Goal: Complete application form

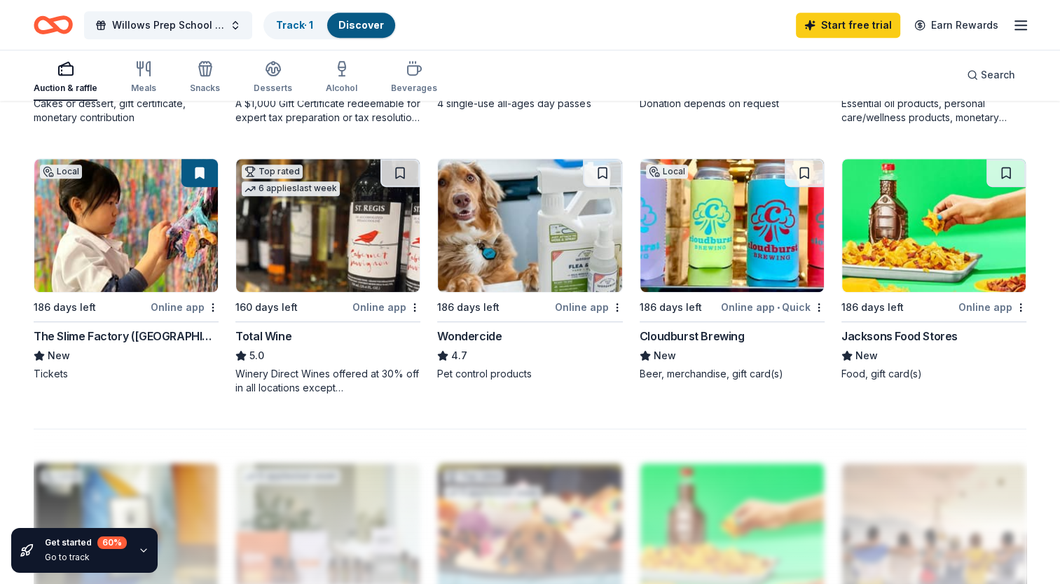
scroll to position [887, 0]
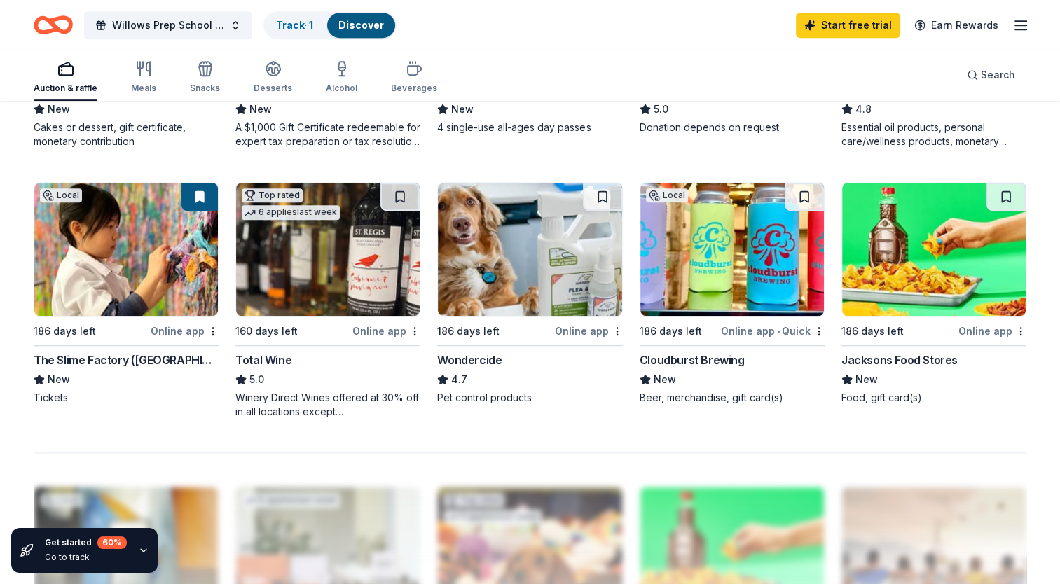
click at [359, 268] on img at bounding box center [328, 249] width 184 height 133
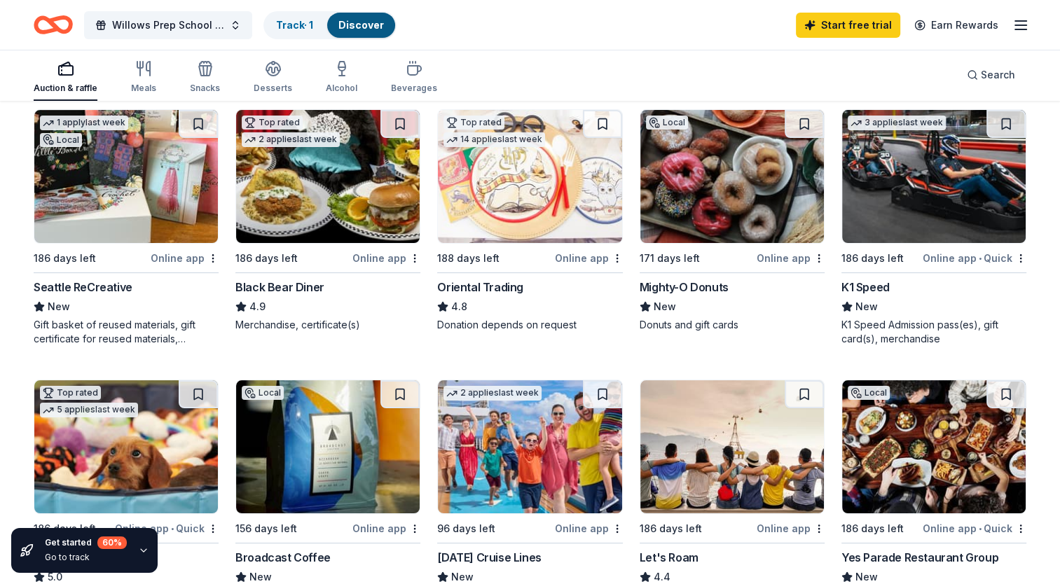
scroll to position [143, 0]
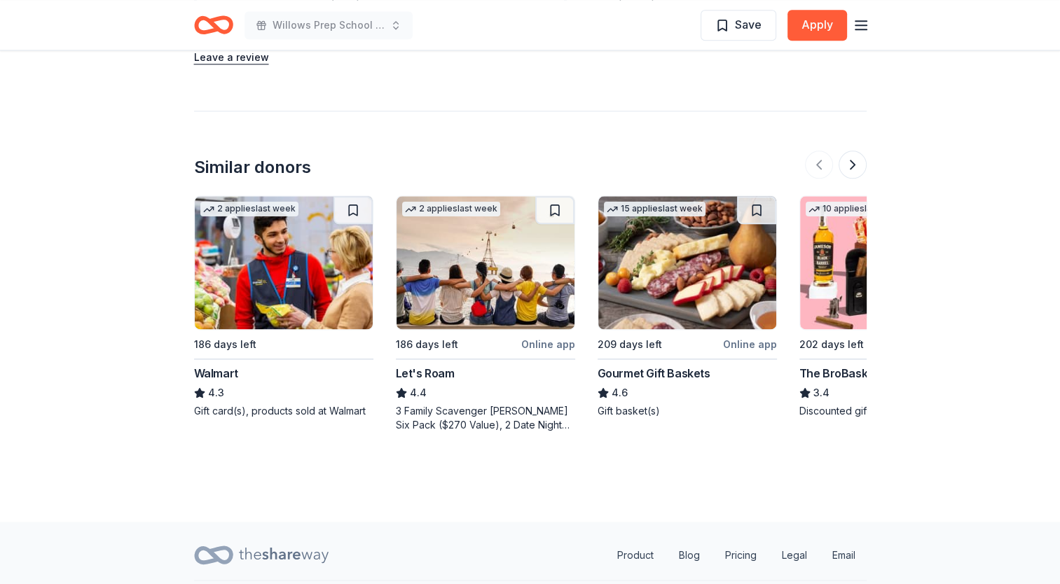
scroll to position [1762, 0]
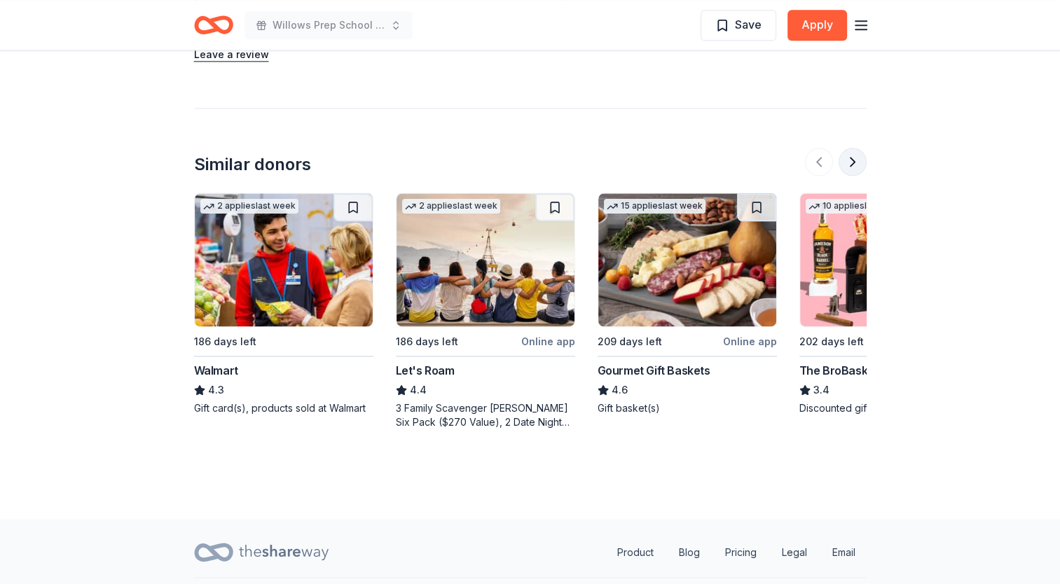
click at [857, 148] on button at bounding box center [853, 162] width 28 height 28
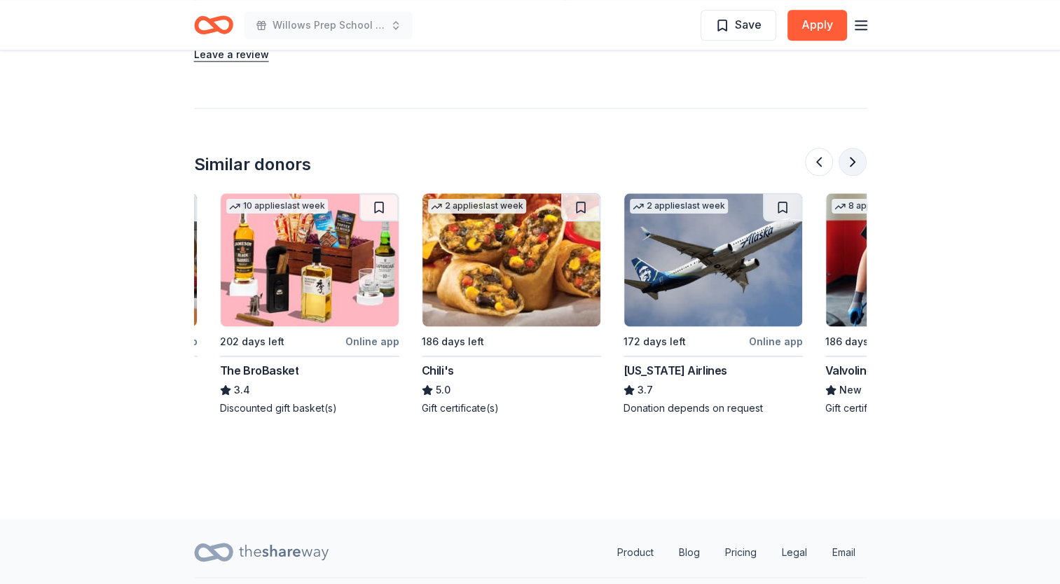
scroll to position [0, 605]
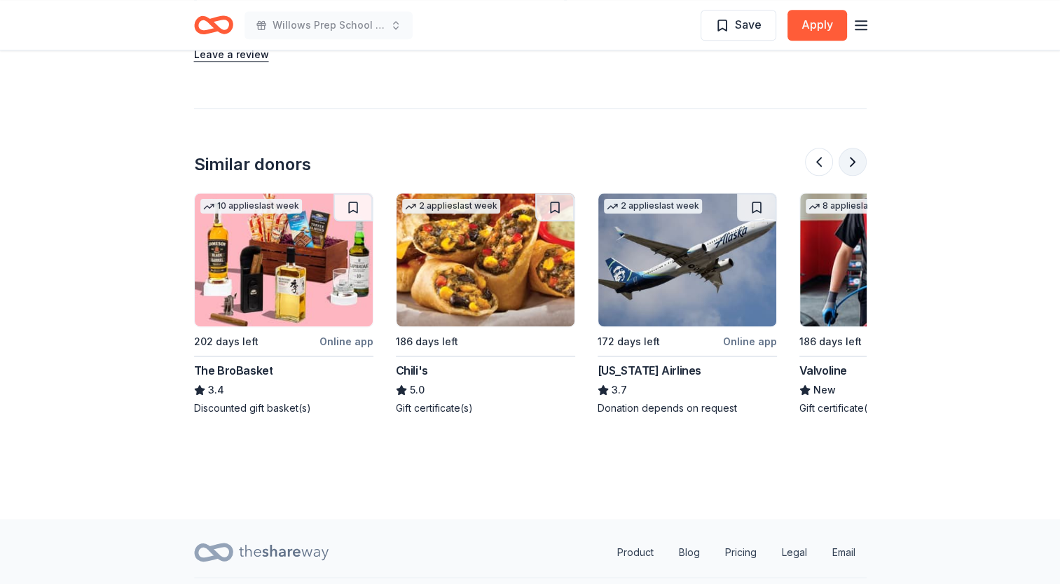
click at [857, 148] on button at bounding box center [853, 162] width 28 height 28
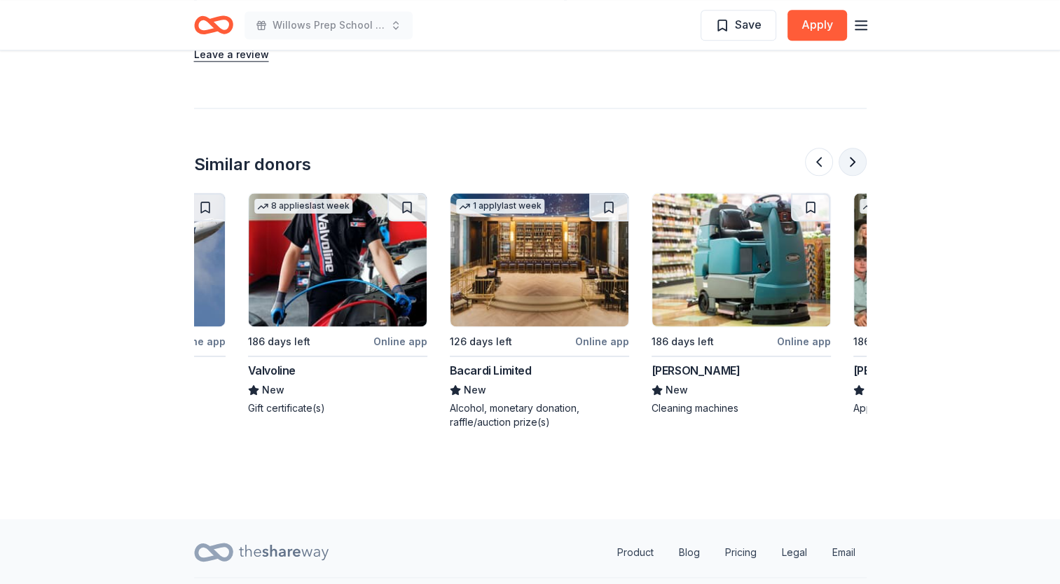
scroll to position [0, 1210]
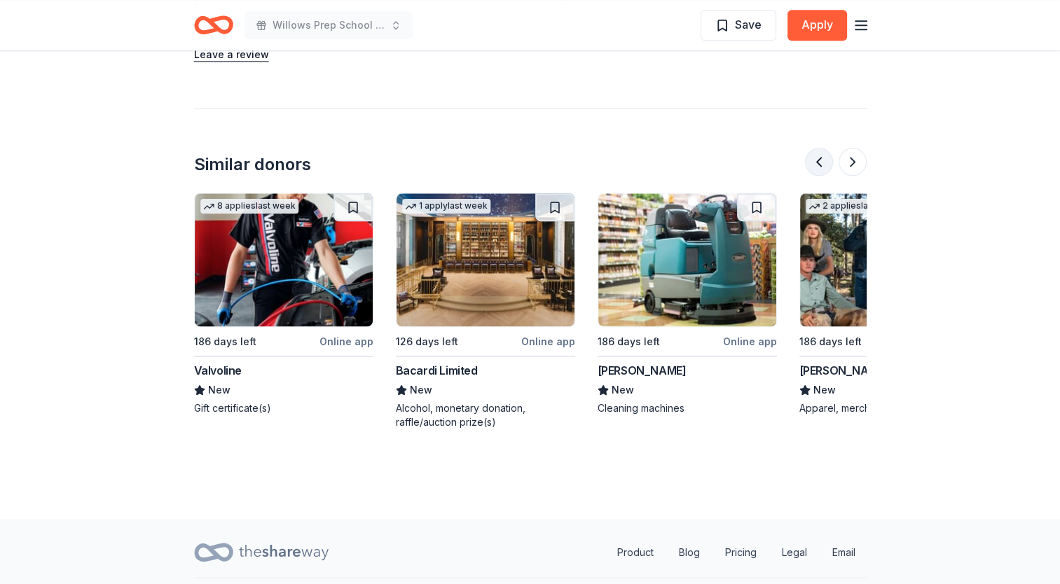
click at [826, 148] on button at bounding box center [819, 162] width 28 height 28
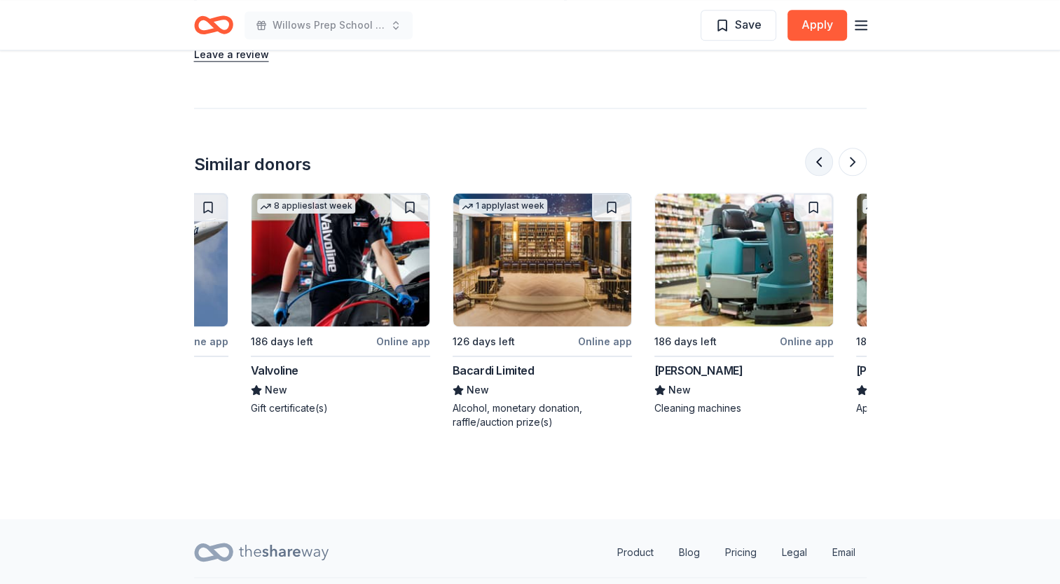
click at [826, 148] on button at bounding box center [819, 162] width 28 height 28
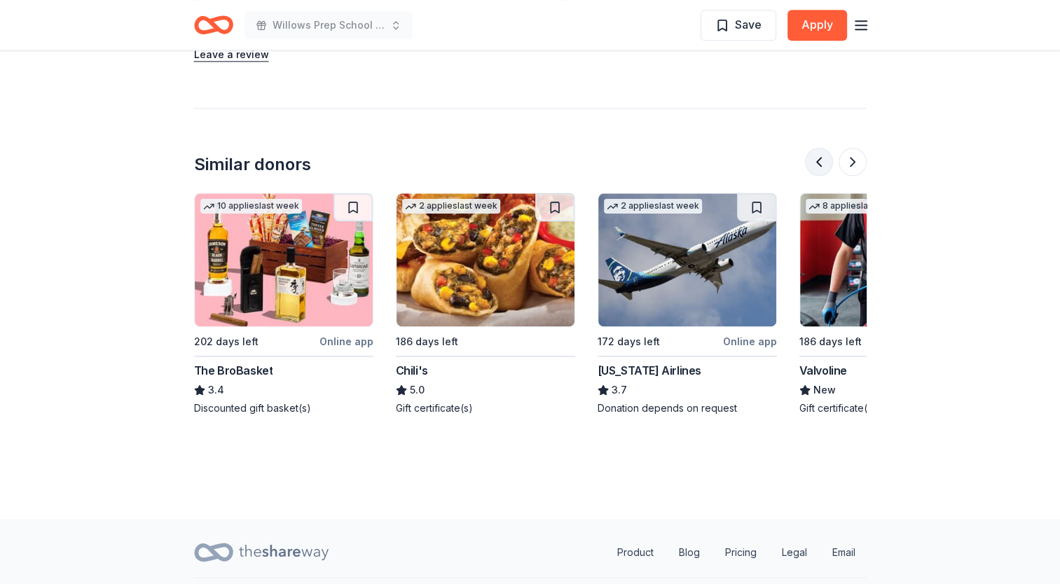
click at [826, 148] on button at bounding box center [819, 162] width 28 height 28
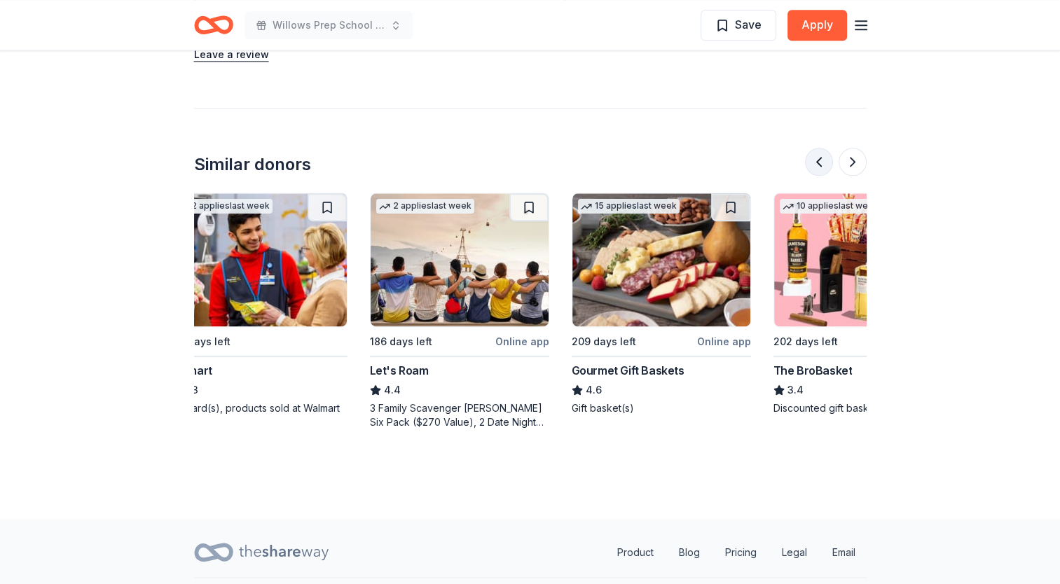
scroll to position [0, 0]
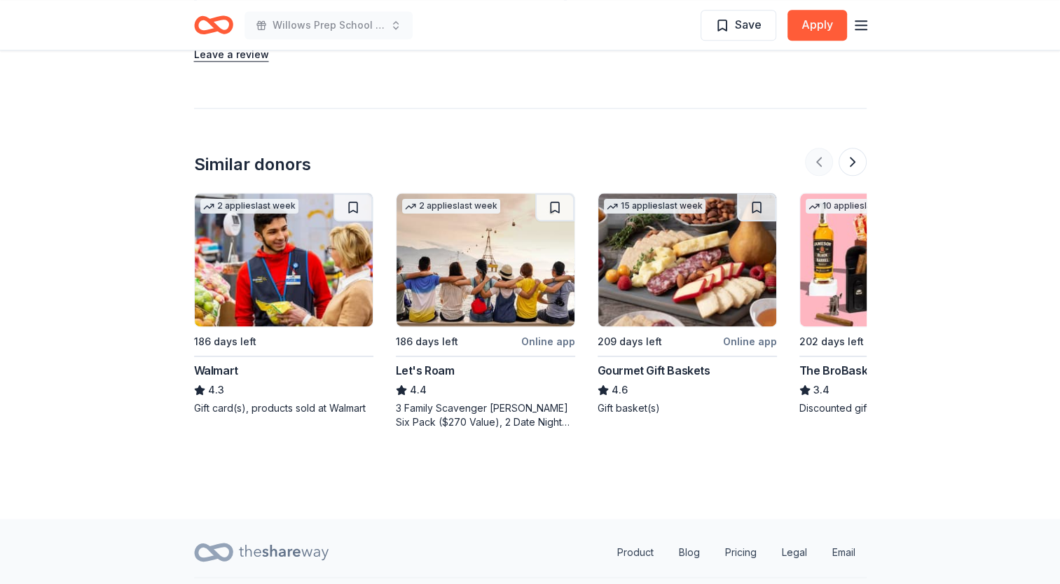
click at [826, 148] on div at bounding box center [836, 162] width 62 height 28
click at [857, 148] on button at bounding box center [853, 162] width 28 height 28
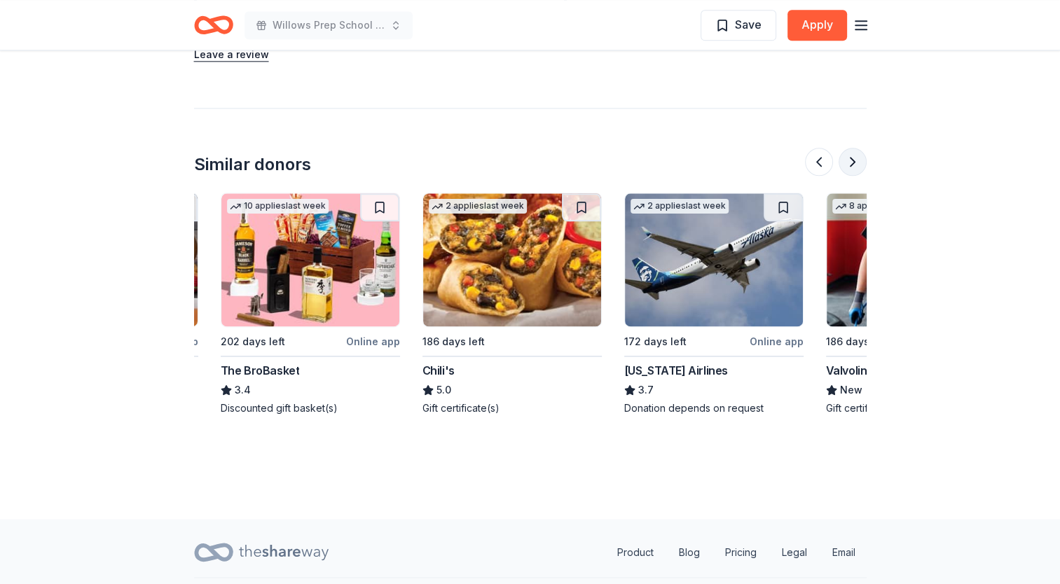
scroll to position [0, 605]
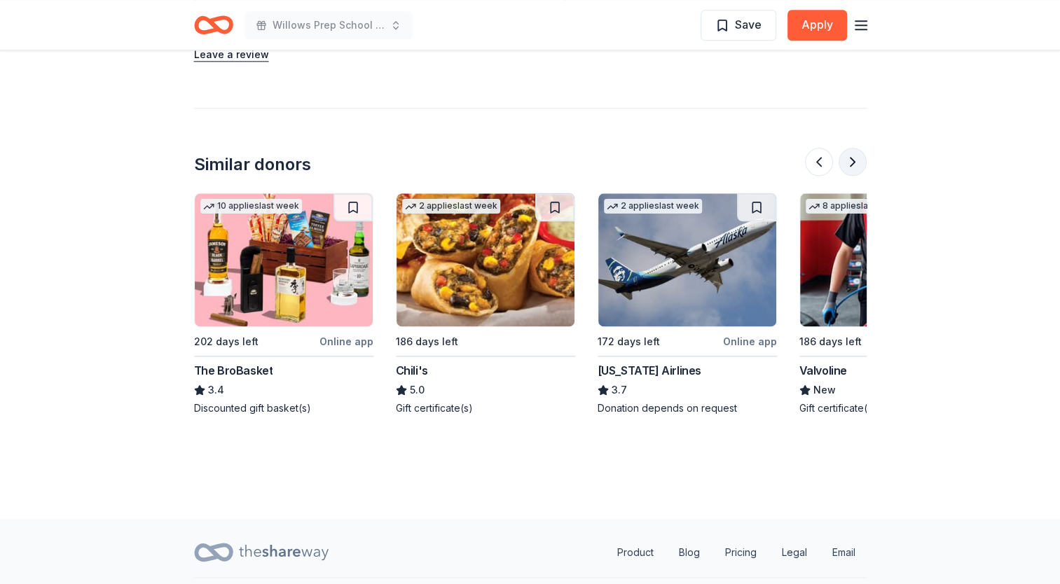
click at [857, 148] on button at bounding box center [853, 162] width 28 height 28
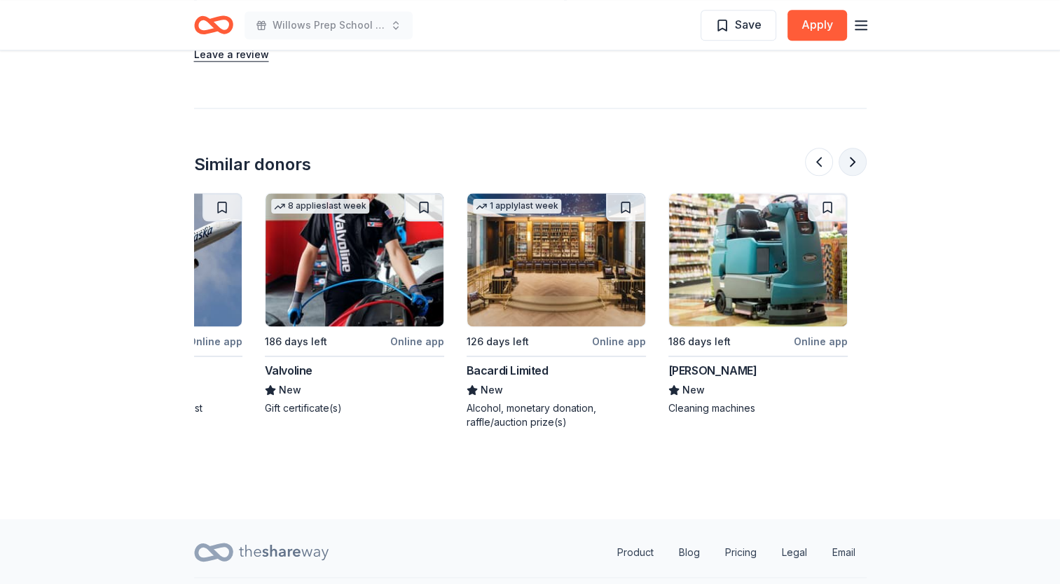
scroll to position [0, 1210]
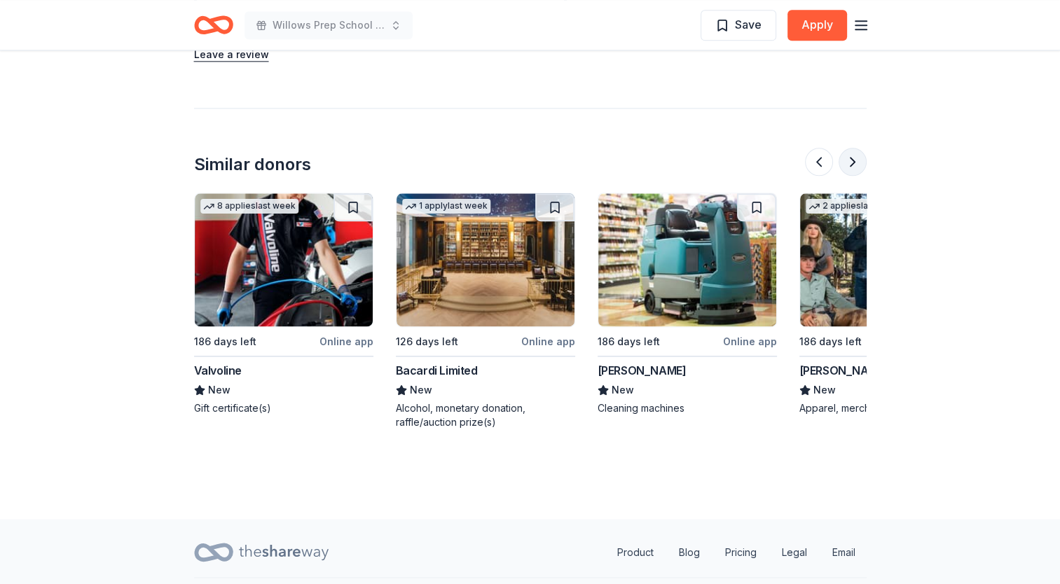
click at [860, 148] on button at bounding box center [853, 162] width 28 height 28
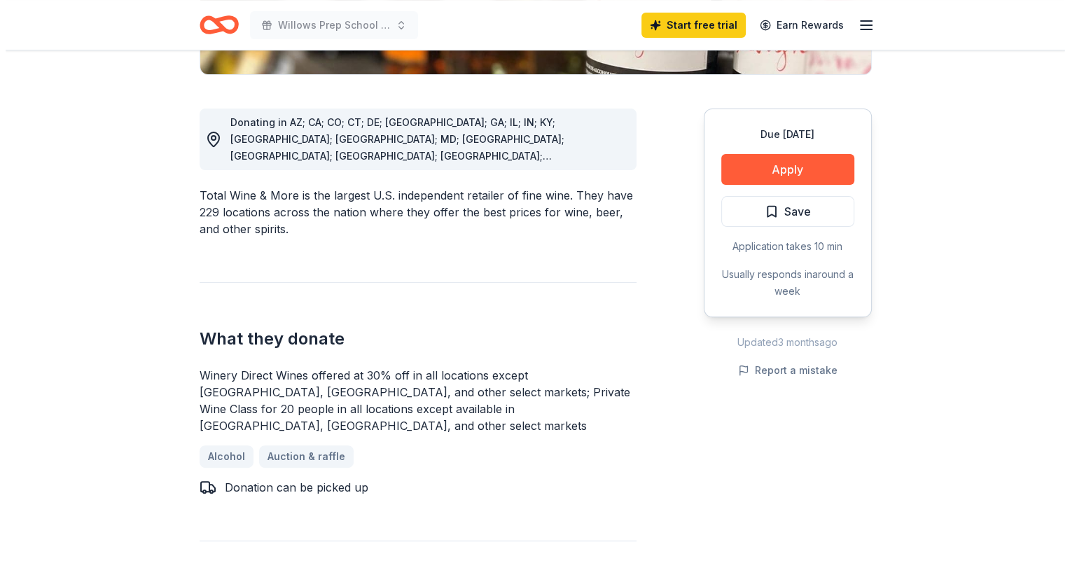
scroll to position [323, 0]
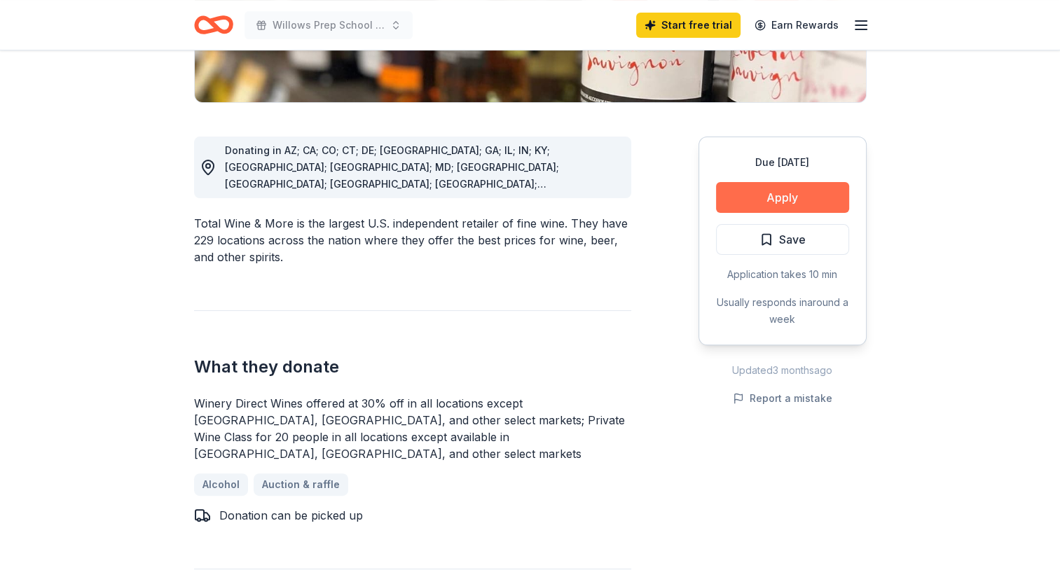
click at [793, 195] on button "Apply" at bounding box center [782, 197] width 133 height 31
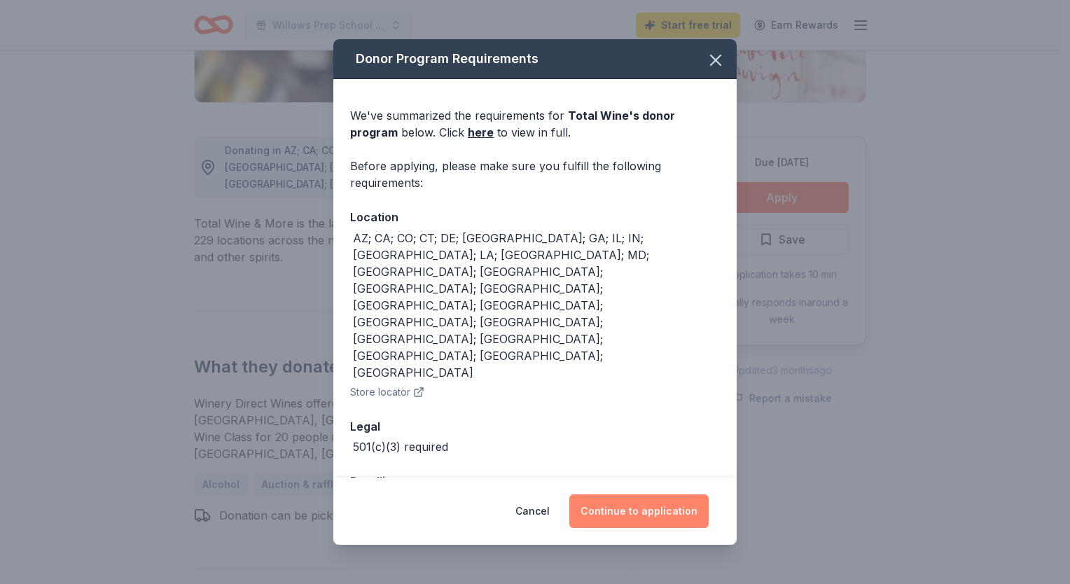
click at [645, 495] on button "Continue to application" at bounding box center [639, 512] width 139 height 34
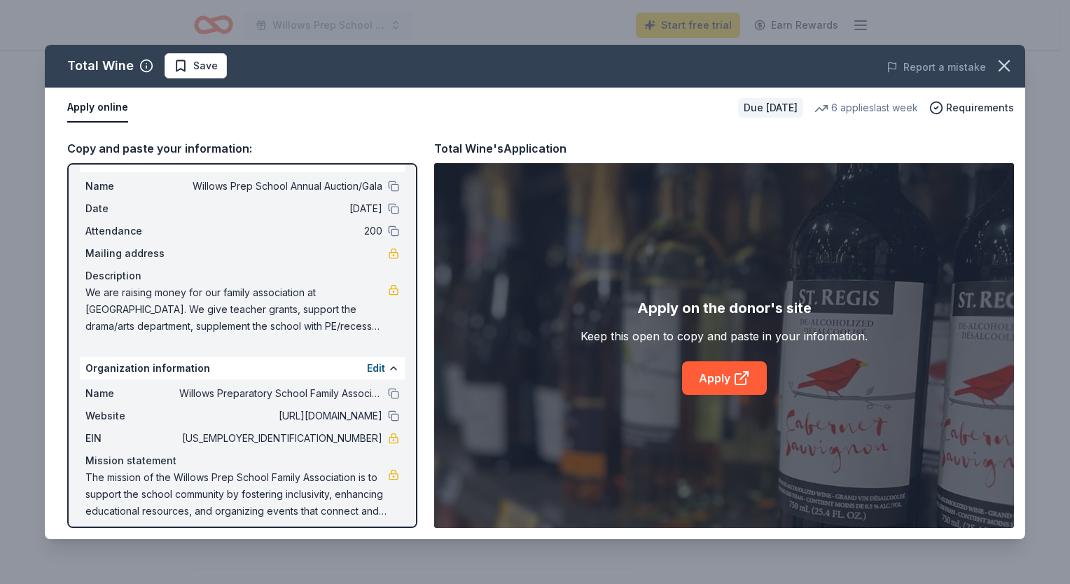
scroll to position [34, 0]
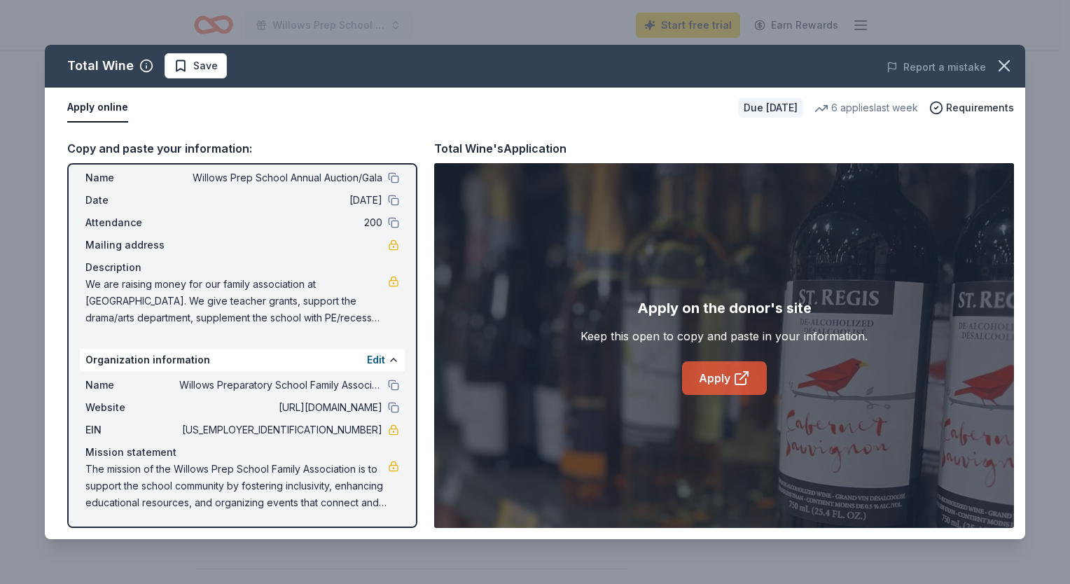
click at [723, 382] on link "Apply" at bounding box center [724, 378] width 85 height 34
